Goal: Transaction & Acquisition: Purchase product/service

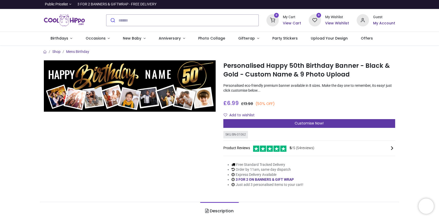
click at [303, 120] on span "Customise Now!" at bounding box center [308, 122] width 29 height 5
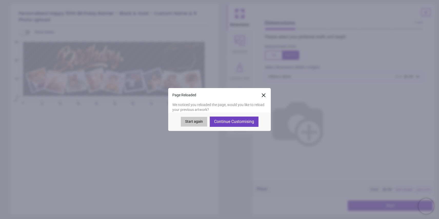
click at [238, 120] on button "Continue Customising" at bounding box center [234, 121] width 49 height 10
type textarea "*****"
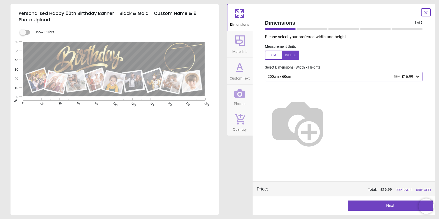
click at [376, 206] on button "Next" at bounding box center [390, 205] width 85 height 10
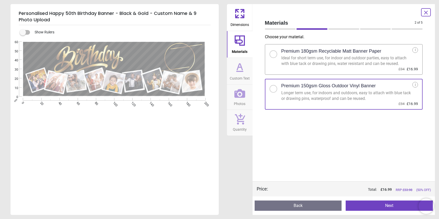
click at [369, 203] on button "Next" at bounding box center [388, 205] width 87 height 10
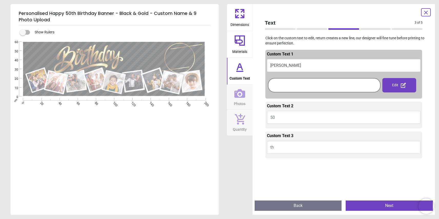
click at [382, 206] on button "Next" at bounding box center [388, 205] width 87 height 10
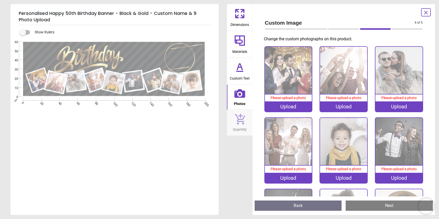
click at [295, 108] on div "Upload" at bounding box center [288, 106] width 47 height 10
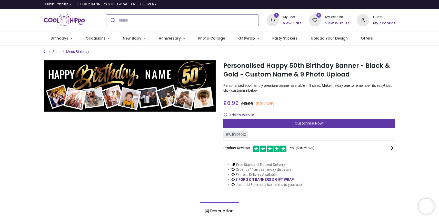
click at [308, 122] on span "Customise Now!" at bounding box center [308, 122] width 29 height 5
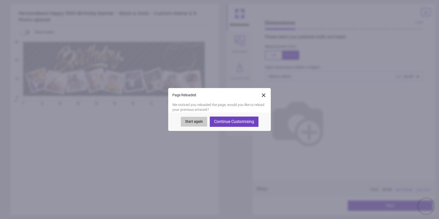
click at [233, 120] on button "Continue Customising" at bounding box center [234, 121] width 49 height 10
type textarea "*****"
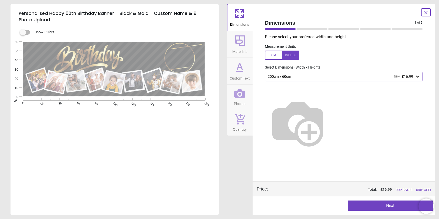
click at [280, 76] on div "200cm x 60cm £34 £16.99" at bounding box center [341, 76] width 148 height 4
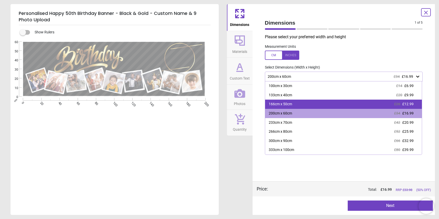
click at [287, 107] on div "166cm x 50cm £26 £12.99" at bounding box center [343, 103] width 157 height 9
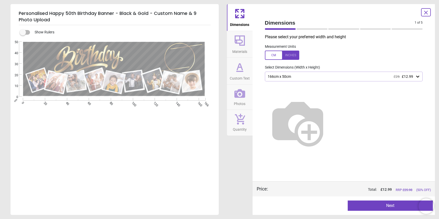
click at [377, 204] on button "Next" at bounding box center [390, 205] width 85 height 10
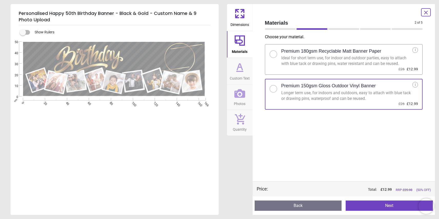
click at [380, 207] on button "Next" at bounding box center [388, 205] width 87 height 10
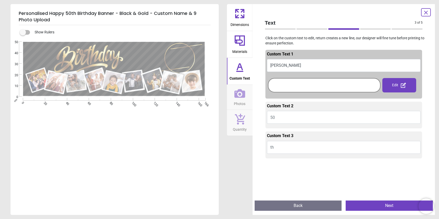
click at [361, 205] on button "Next" at bounding box center [388, 205] width 87 height 10
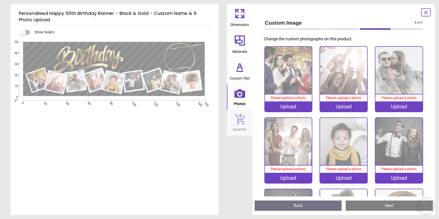
click at [289, 108] on div "Upload" at bounding box center [288, 106] width 47 height 10
click at [281, 108] on div "Upload" at bounding box center [288, 106] width 47 height 10
